Goal: Transaction & Acquisition: Subscribe to service/newsletter

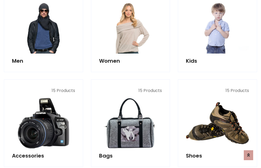
scroll to position [379, 0]
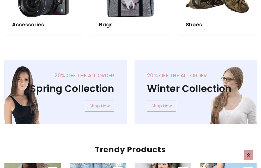
click at [131, 90] on div "20% off the all order Winter Collection Shop Now" at bounding box center [196, 96] width 131 height 73
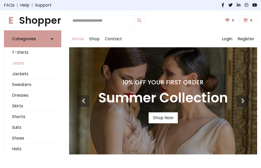
click at [33, 63] on link "Jeans" at bounding box center [32, 63] width 57 height 11
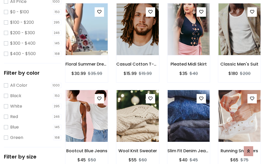
scroll to position [153, 0]
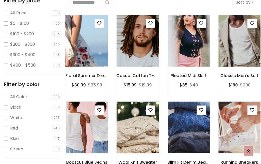
click at [87, 41] on img at bounding box center [87, 40] width 50 height 125
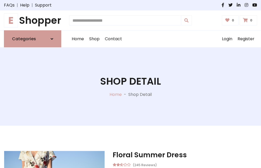
scroll to position [56, 0]
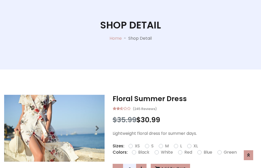
click at [188, 152] on label "Red" at bounding box center [189, 152] width 8 height 6
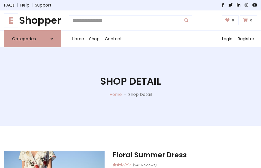
scroll to position [56, 0]
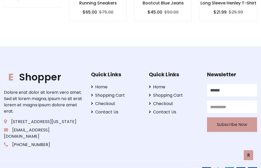
type input "******"
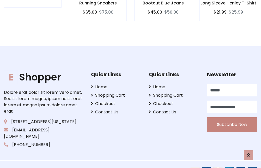
type input "**********"
click at [232, 118] on button "Subscribe Now" at bounding box center [232, 124] width 50 height 15
